Goal: Check status

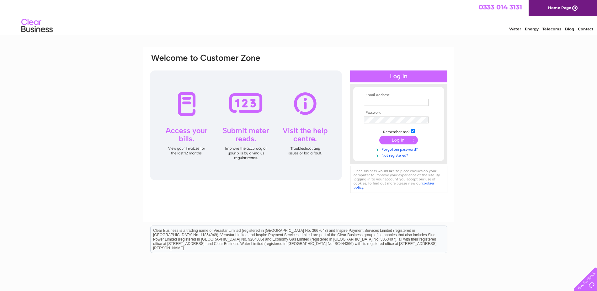
type input "info@taits.co.uk"
click at [400, 140] on input "submit" at bounding box center [398, 140] width 39 height 9
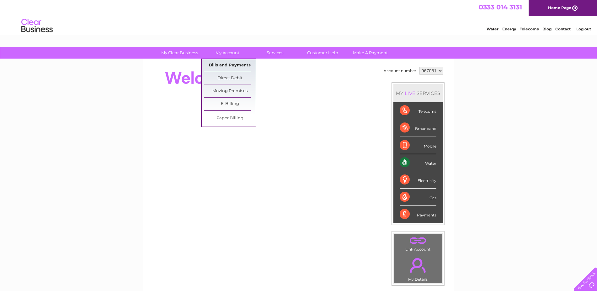
click at [232, 65] on link "Bills and Payments" at bounding box center [230, 65] width 52 height 13
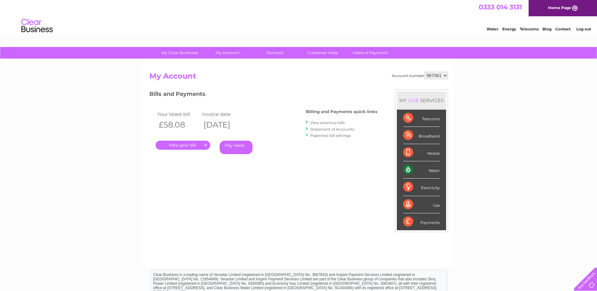
click at [172, 144] on link "." at bounding box center [183, 145] width 55 height 9
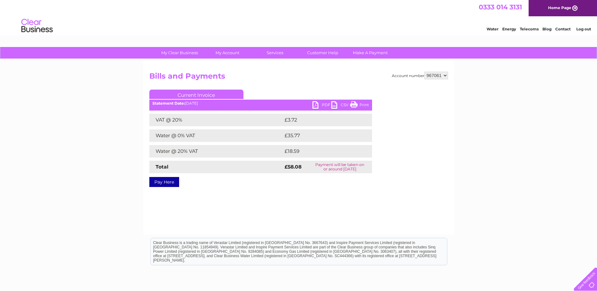
click at [323, 104] on link "PDF" at bounding box center [321, 105] width 19 height 9
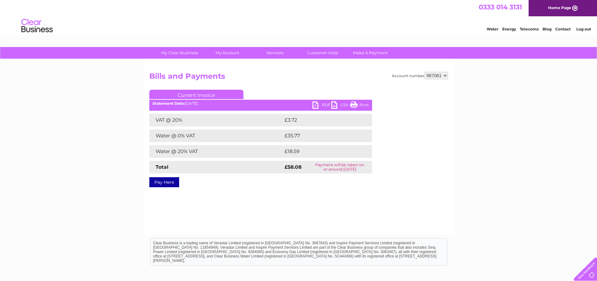
click at [518, 156] on div "My Clear Business Login Details My Details My Preferences Link Account My Accou…" at bounding box center [298, 194] width 597 height 295
